Goal: Information Seeking & Learning: Learn about a topic

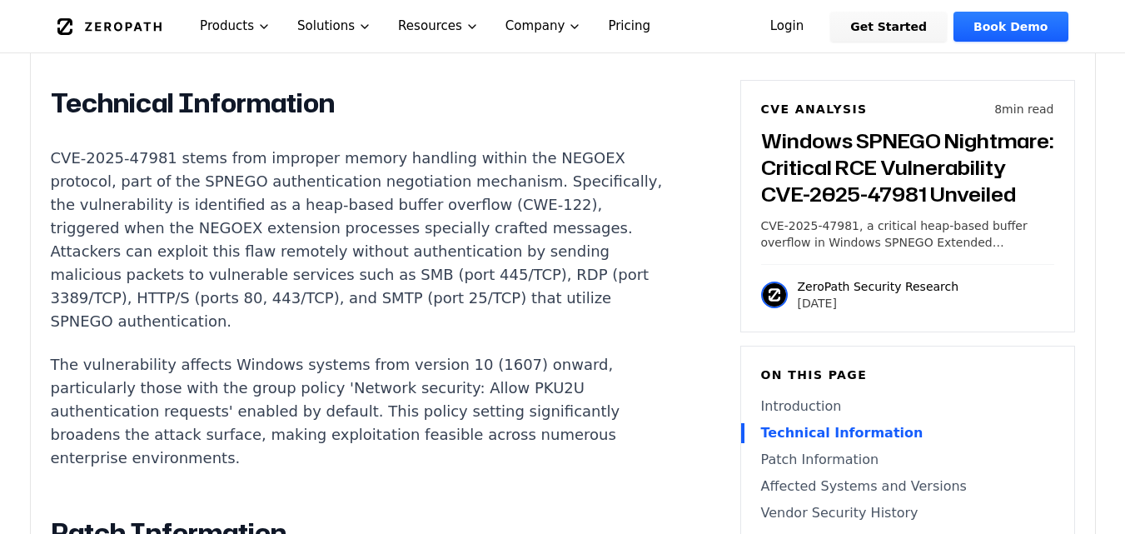
scroll to position [1332, 0]
